Goal: Navigation & Orientation: Find specific page/section

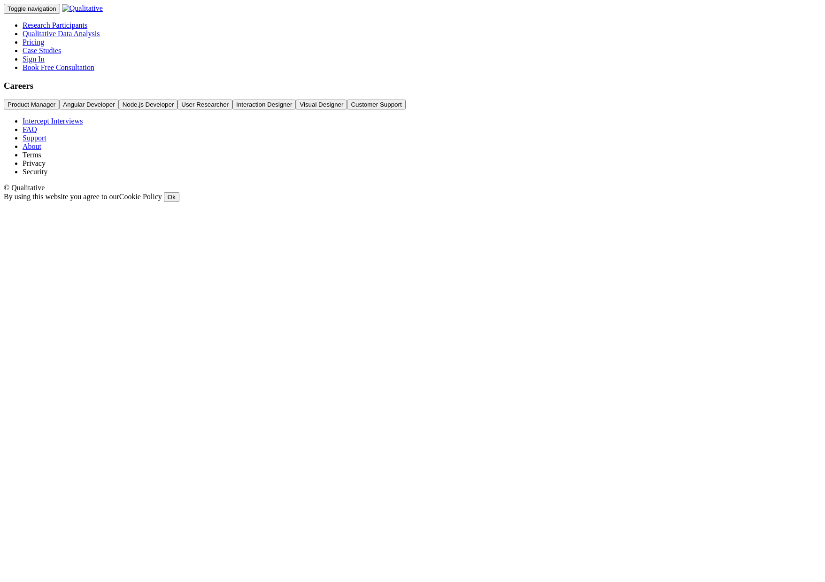
click at [691, 110] on ui-view "Careers Product Manager Angular Developer Node.js Developer User Researcher Int…" at bounding box center [412, 95] width 817 height 29
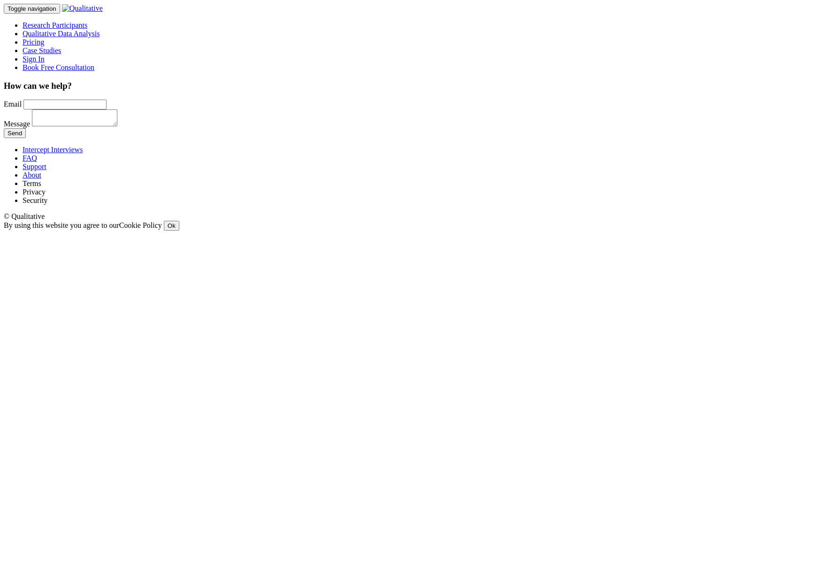
click at [41, 179] on link "About" at bounding box center [32, 175] width 19 height 8
click at [41, 187] on link "Terms" at bounding box center [32, 183] width 19 height 8
click at [609, 231] on div "Intercept Interviews FAQ Support About Terms Privacy Security © Qualitative By …" at bounding box center [411, 188] width 815 height 85
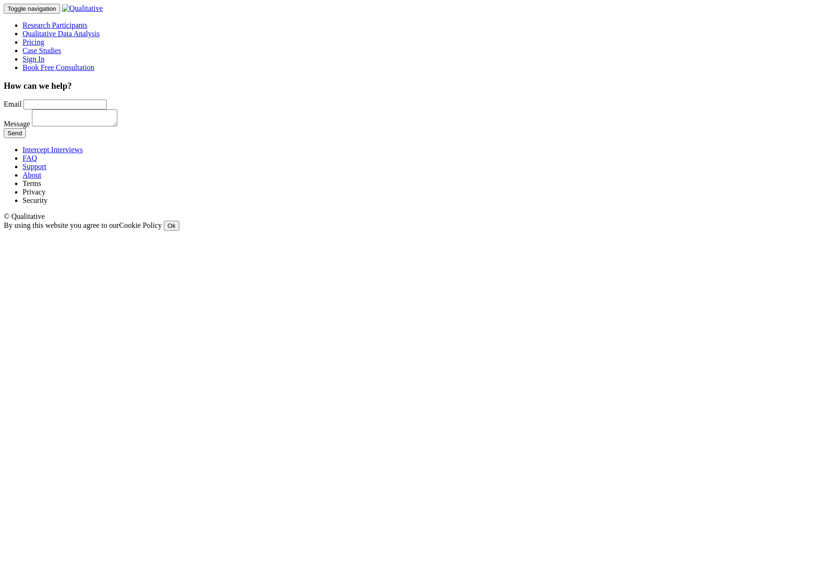
click at [41, 187] on link "Terms" at bounding box center [32, 183] width 19 height 8
click at [46, 196] on link "Privacy" at bounding box center [34, 192] width 23 height 8
click at [47, 204] on link "Security" at bounding box center [35, 200] width 25 height 8
click at [41, 187] on link "Terms" at bounding box center [32, 183] width 19 height 8
click at [46, 196] on link "Privacy" at bounding box center [34, 192] width 23 height 8
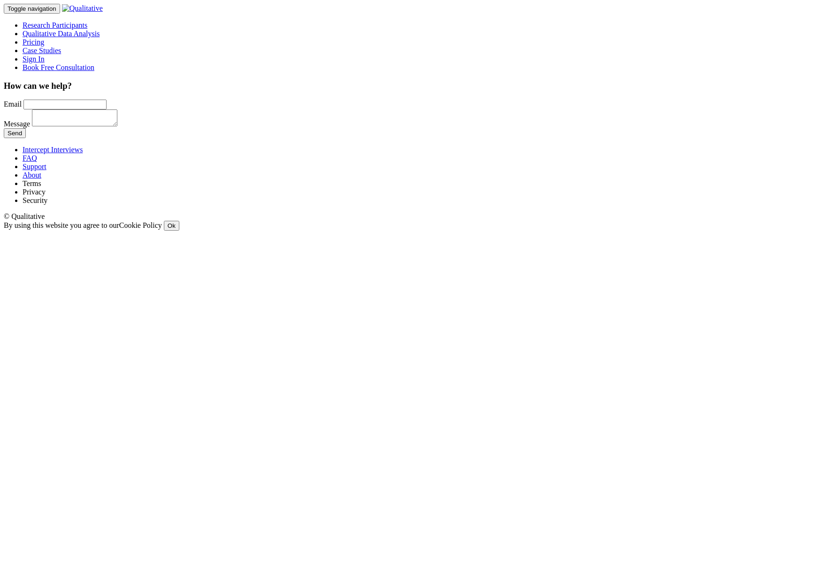
click at [47, 204] on link "Security" at bounding box center [35, 200] width 25 height 8
click at [46, 196] on link "Privacy" at bounding box center [34, 192] width 23 height 8
click at [41, 187] on link "Terms" at bounding box center [32, 183] width 19 height 8
click at [41, 179] on link "About" at bounding box center [32, 175] width 19 height 8
click at [162, 229] on link "Cookie Policy" at bounding box center [140, 225] width 43 height 8
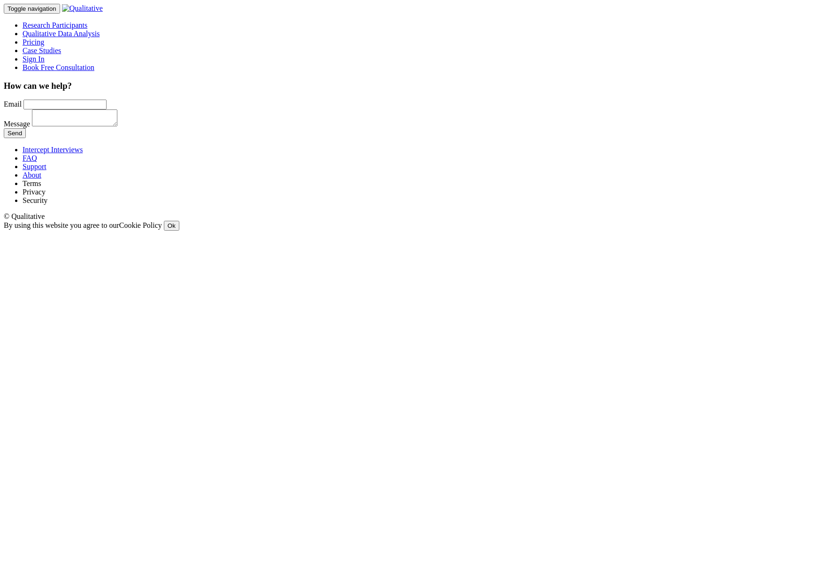
click at [41, 179] on link "About" at bounding box center [32, 175] width 19 height 8
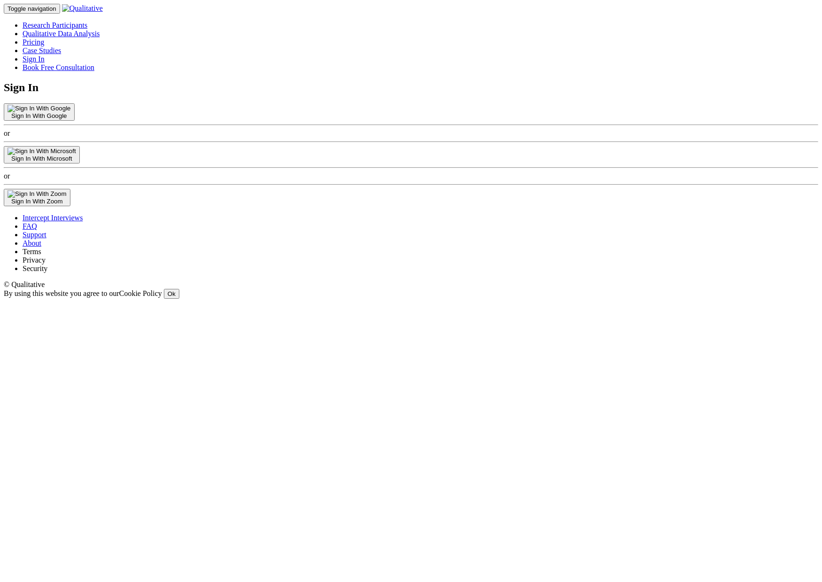
click at [454, 32] on div "Toggle navigation Research Participants Qualitative Data Analysis" at bounding box center [411, 38] width 815 height 68
click at [61, 46] on link "Case Studies" at bounding box center [42, 50] width 39 height 8
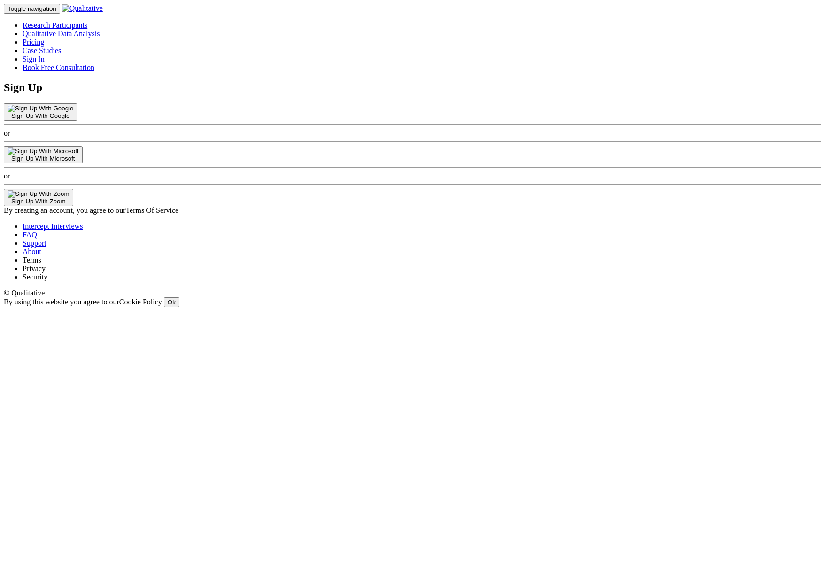
click at [593, 116] on div "Sign Up Sign Up With Google or Sign Up With Microsoft or Sign Up With Zoom By c…" at bounding box center [412, 147] width 817 height 133
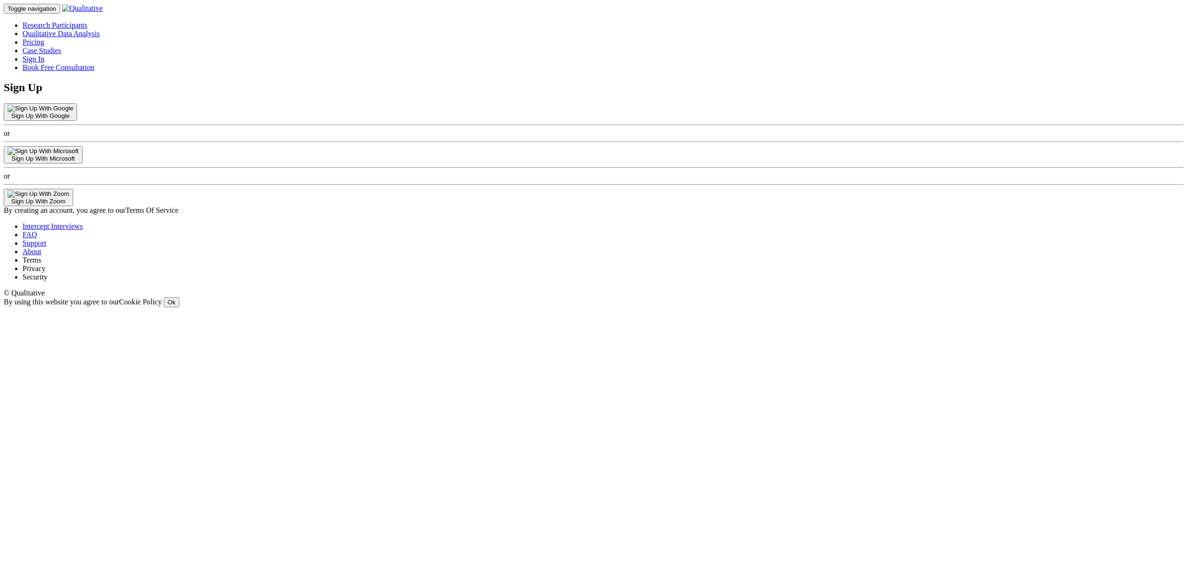
click at [229, 94] on ui-view "Sign Up Sign Up With Google or Sign Up With Microsoft or Sign Up With Zoom By c…" at bounding box center [594, 147] width 1180 height 133
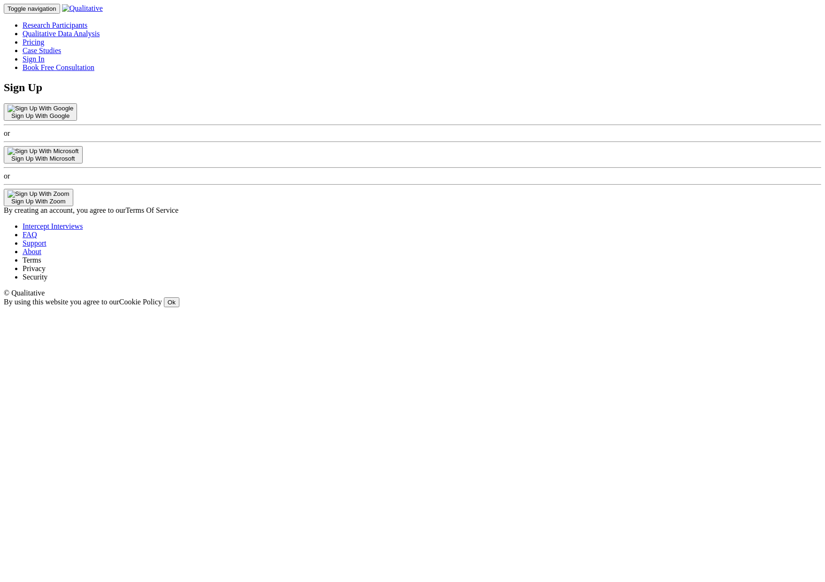
click at [539, 215] on div "Sign Up Sign Up With Google or Sign Up With Microsoft or Sign Up With Zoom By c…" at bounding box center [412, 147] width 817 height 133
click at [316, 126] on div "Sign Up Sign Up With Google or Sign Up With Microsoft or Sign Up With Zoom By c…" at bounding box center [412, 147] width 817 height 133
click at [61, 46] on link "Case Studies" at bounding box center [42, 50] width 39 height 8
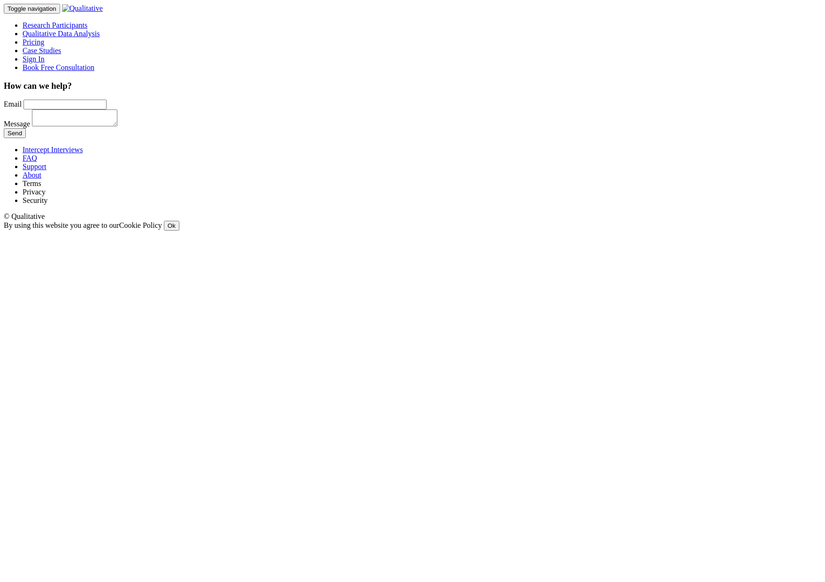
click at [41, 187] on link "Terms" at bounding box center [32, 183] width 19 height 8
click at [659, 138] on form "Email Message Send" at bounding box center [412, 119] width 817 height 39
click at [41, 187] on link "Terms" at bounding box center [32, 183] width 19 height 8
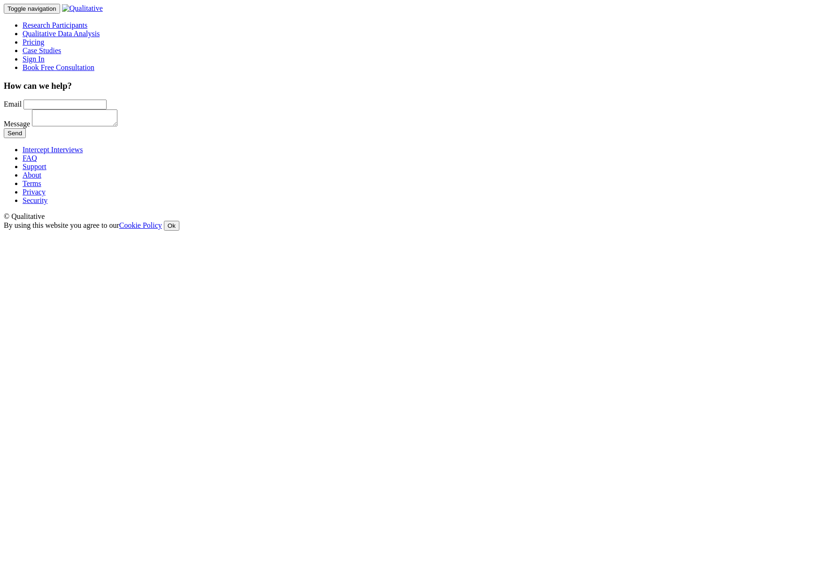
click at [46, 196] on link "Privacy" at bounding box center [34, 192] width 23 height 8
click at [47, 204] on link "Security" at bounding box center [35, 200] width 25 height 8
click at [162, 229] on link "Cookie Policy" at bounding box center [140, 225] width 43 height 8
click at [47, 204] on link "Security" at bounding box center [35, 200] width 25 height 8
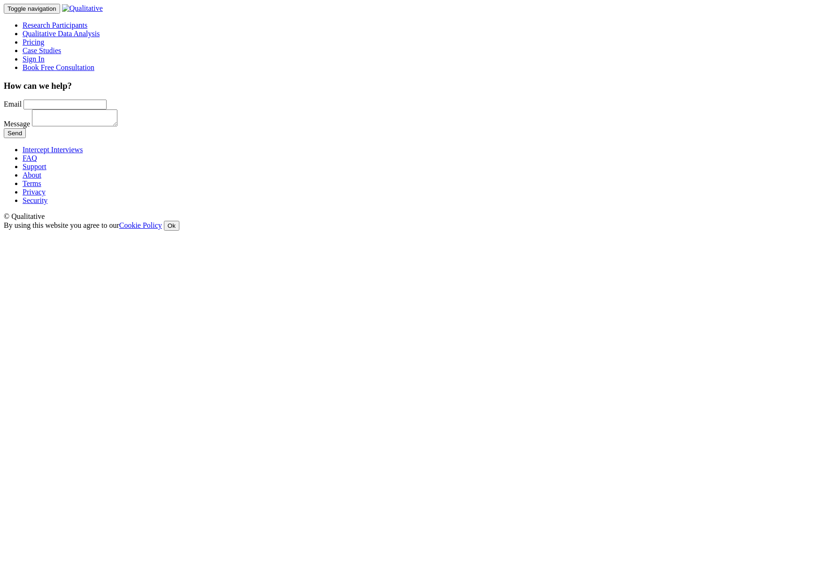
click at [46, 196] on link "Privacy" at bounding box center [34, 192] width 23 height 8
click at [41, 187] on link "Terms" at bounding box center [32, 183] width 19 height 8
